Goal: Task Accomplishment & Management: Manage account settings

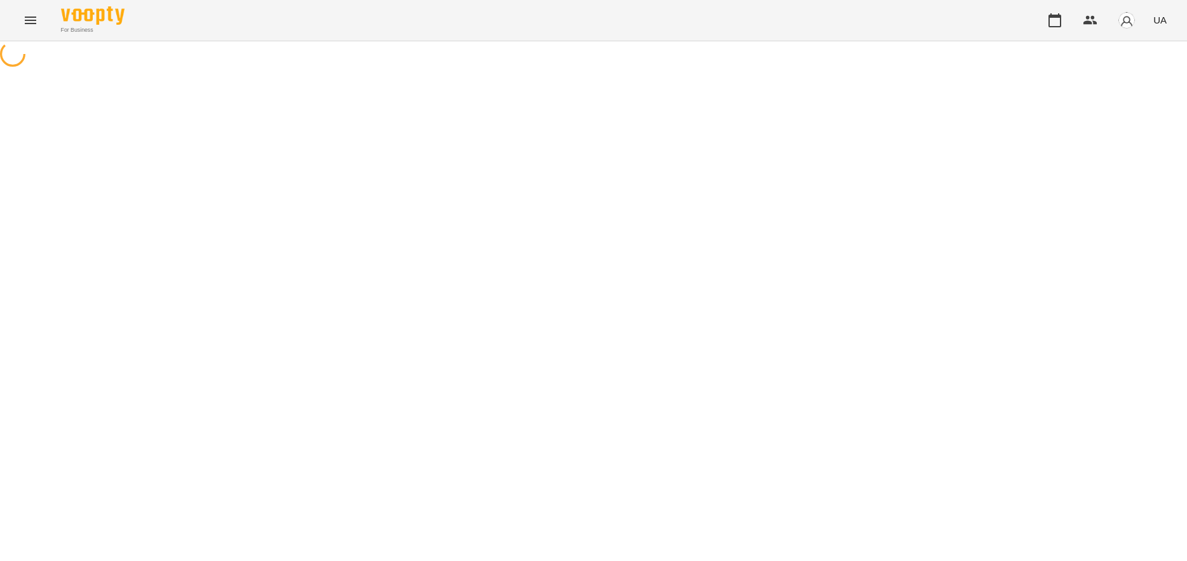
click at [27, 15] on icon "Menu" at bounding box center [30, 20] width 15 height 15
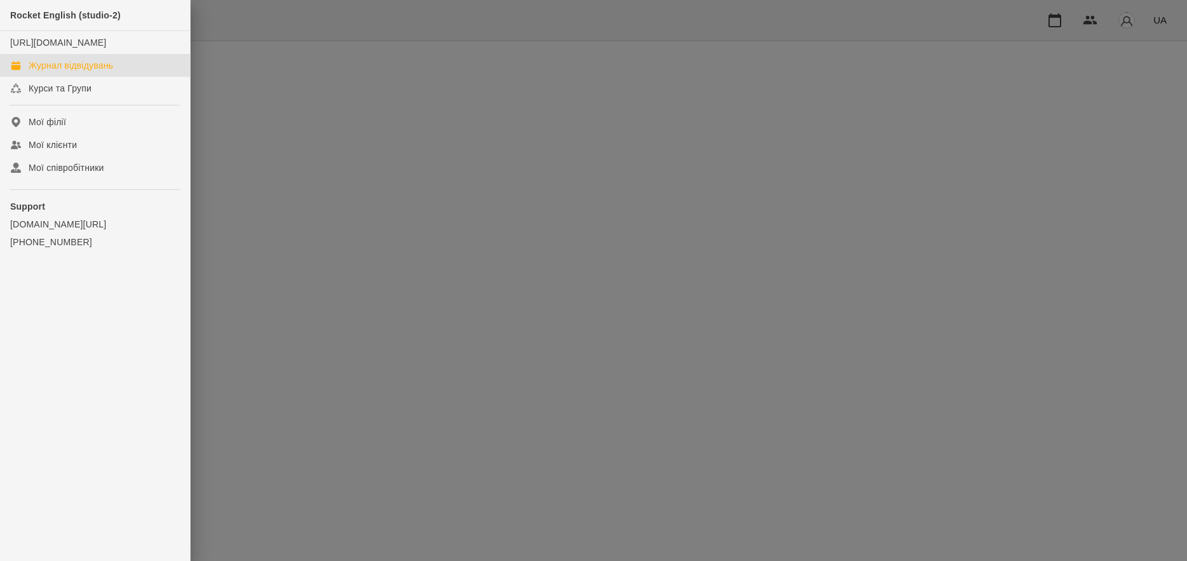
click at [72, 72] on div "Журнал відвідувань" at bounding box center [71, 65] width 84 height 13
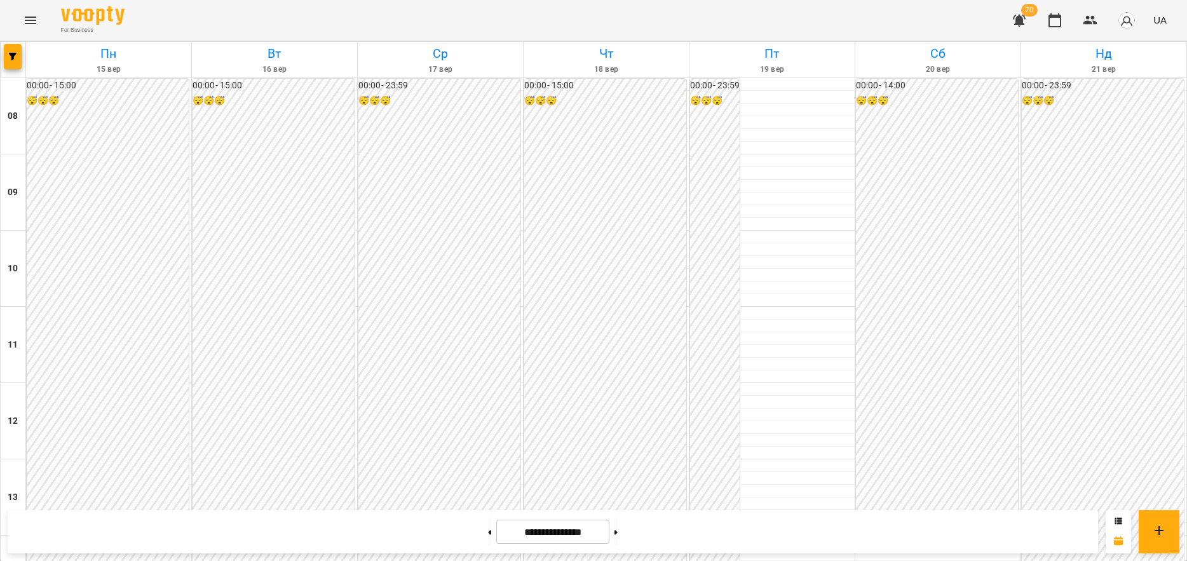
scroll to position [718, 0]
click at [617, 533] on icon at bounding box center [615, 532] width 3 height 4
type input "**********"
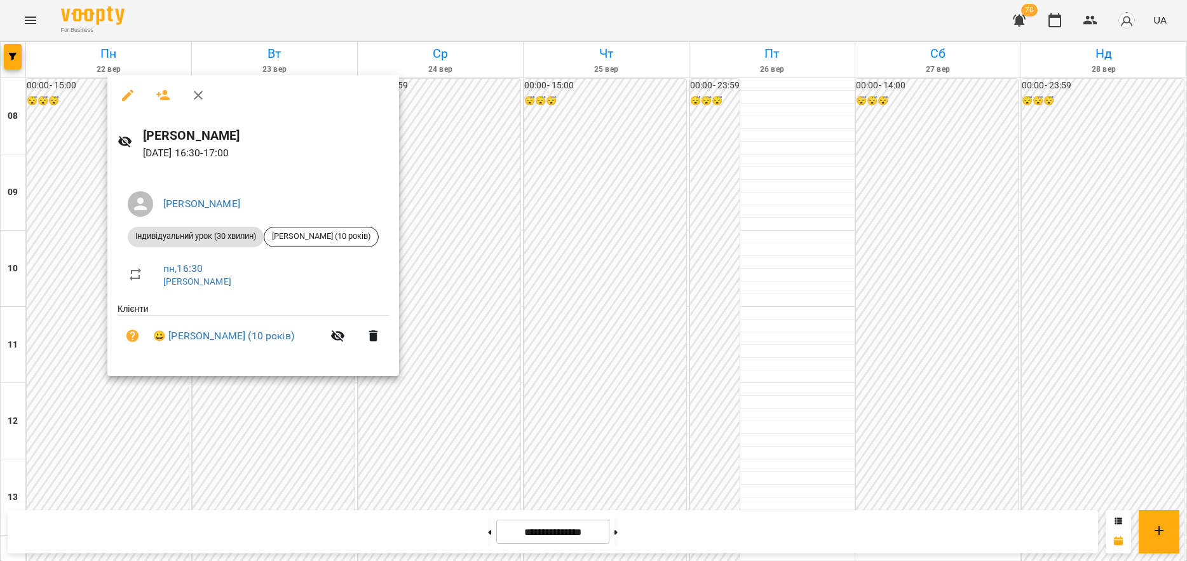
click at [81, 292] on div at bounding box center [593, 280] width 1187 height 561
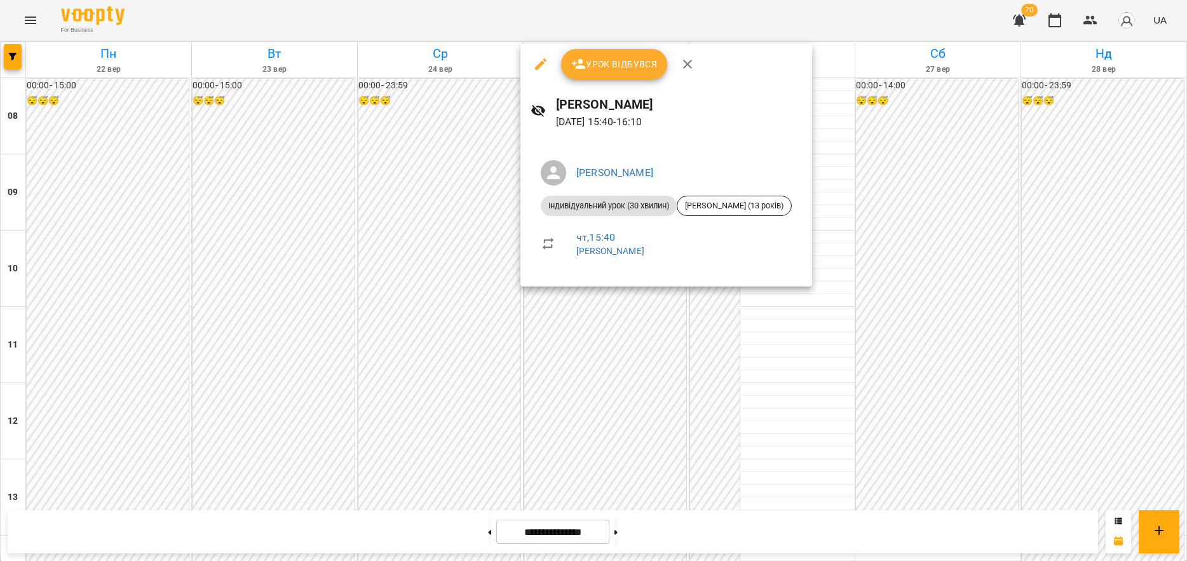
click at [554, 327] on div at bounding box center [593, 280] width 1187 height 561
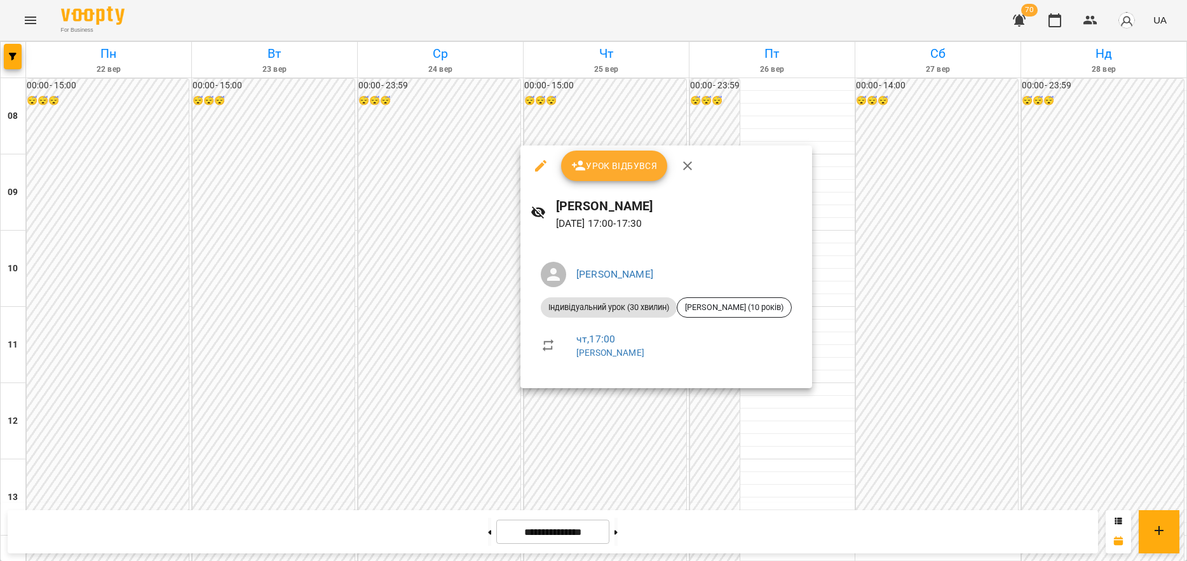
click at [446, 351] on div at bounding box center [593, 280] width 1187 height 561
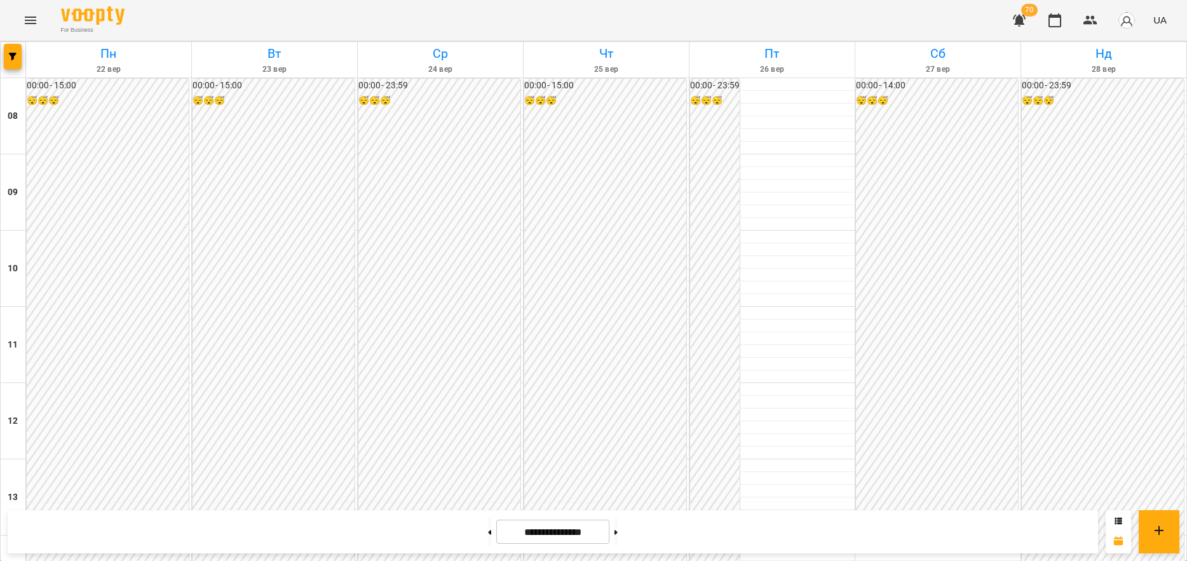
scroll to position [146, 0]
